Goal: Check status: Check status

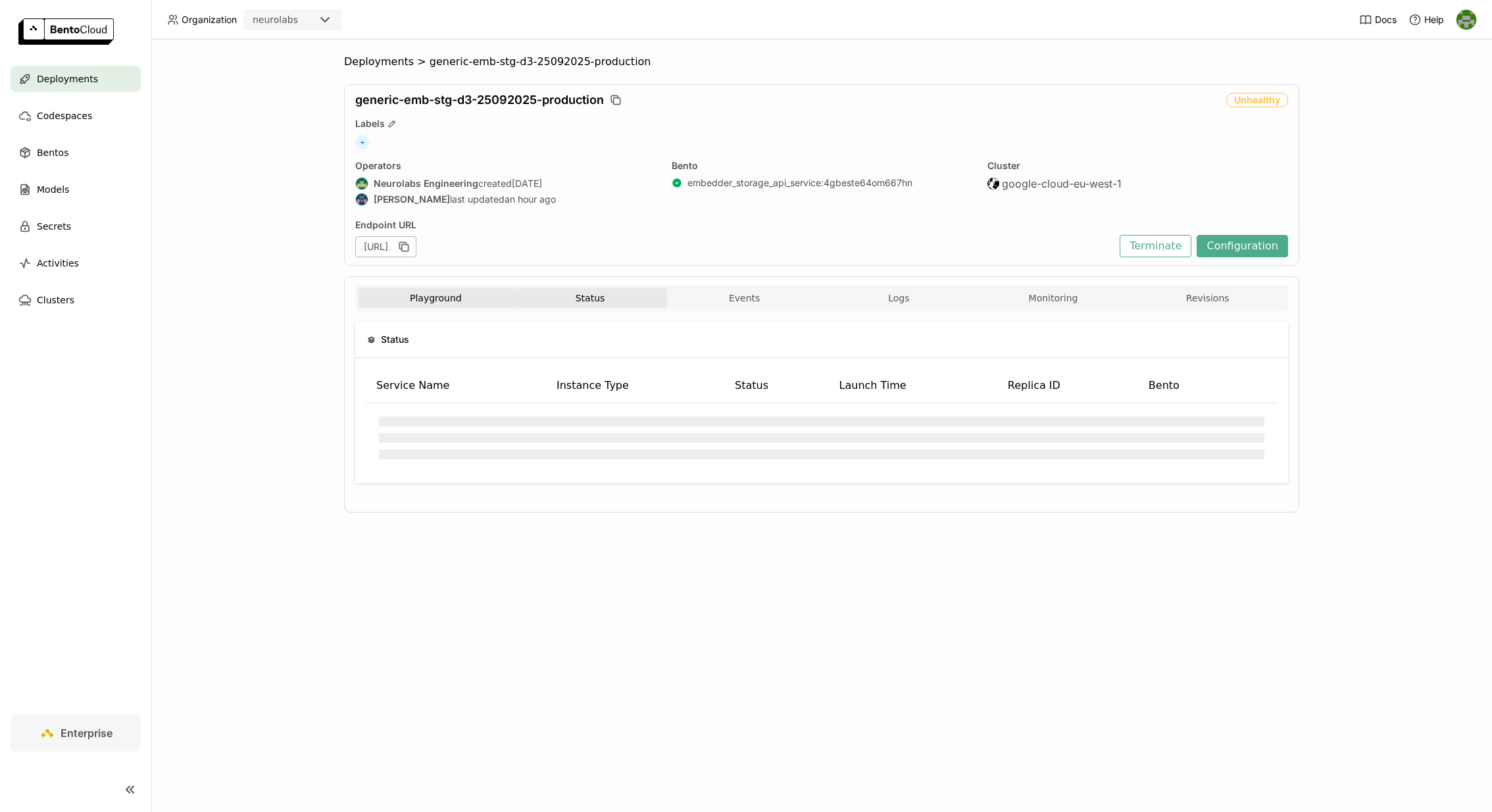
click at [450, 296] on button "Playground" at bounding box center [436, 298] width 154 height 20
click at [540, 296] on button "Status" at bounding box center [590, 298] width 154 height 20
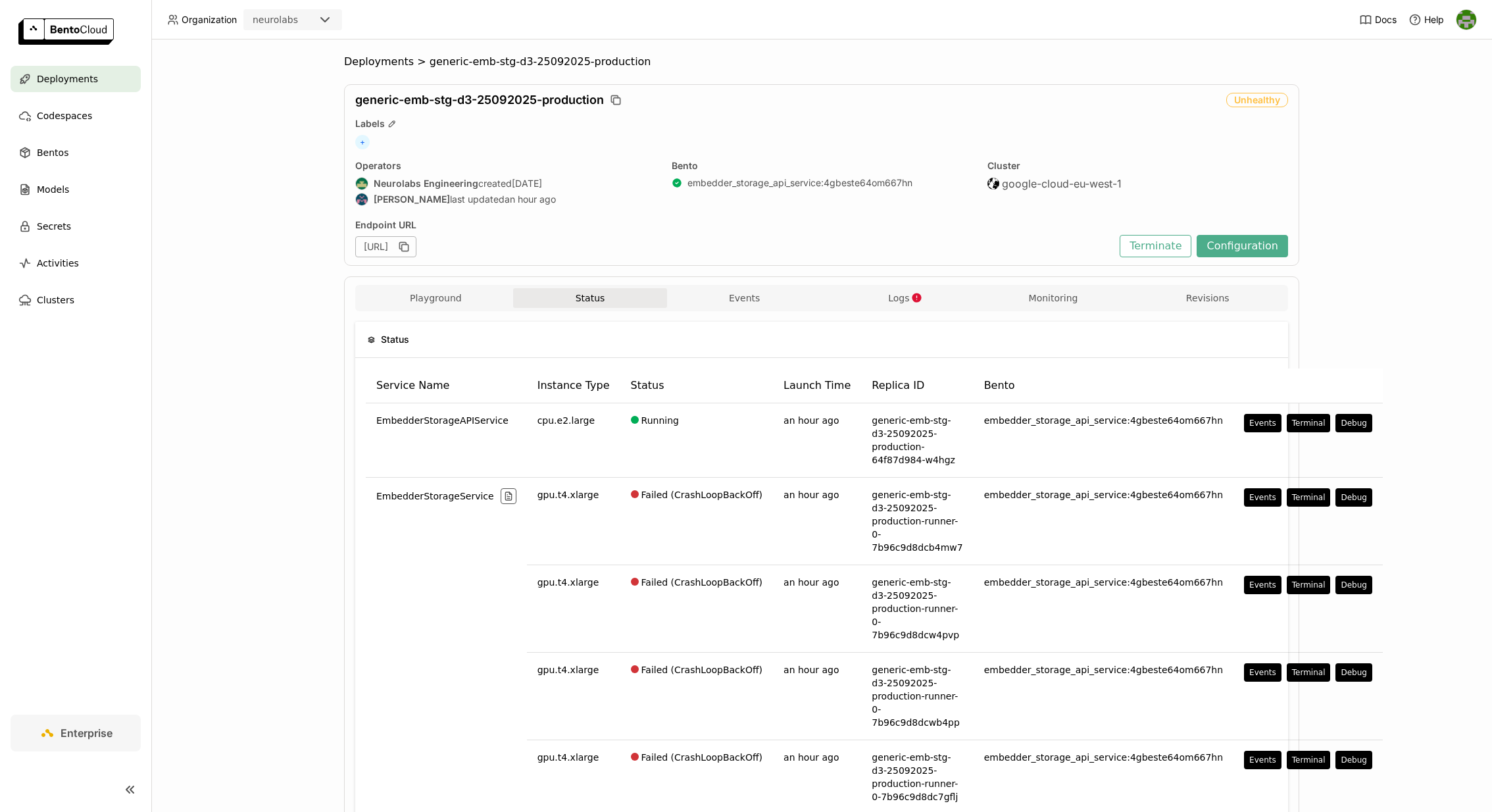
click at [1323, 296] on div "Deployments > generic-emb-stg-d3-25092025-production generic-emb-stg-d3-2509202…" at bounding box center [821, 426] width 1341 height 772
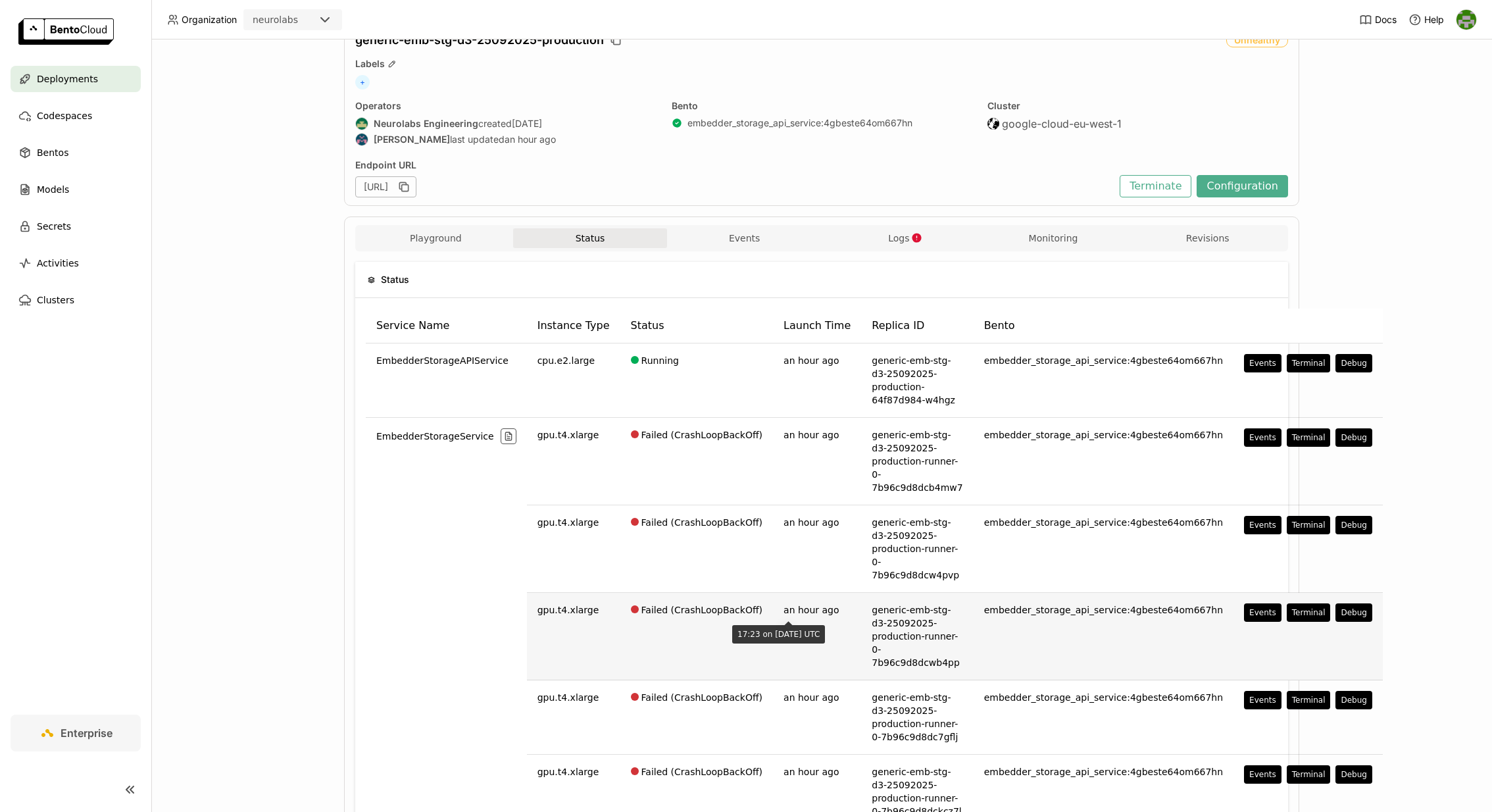
scroll to position [73, 0]
